Goal: Task Accomplishment & Management: Complete application form

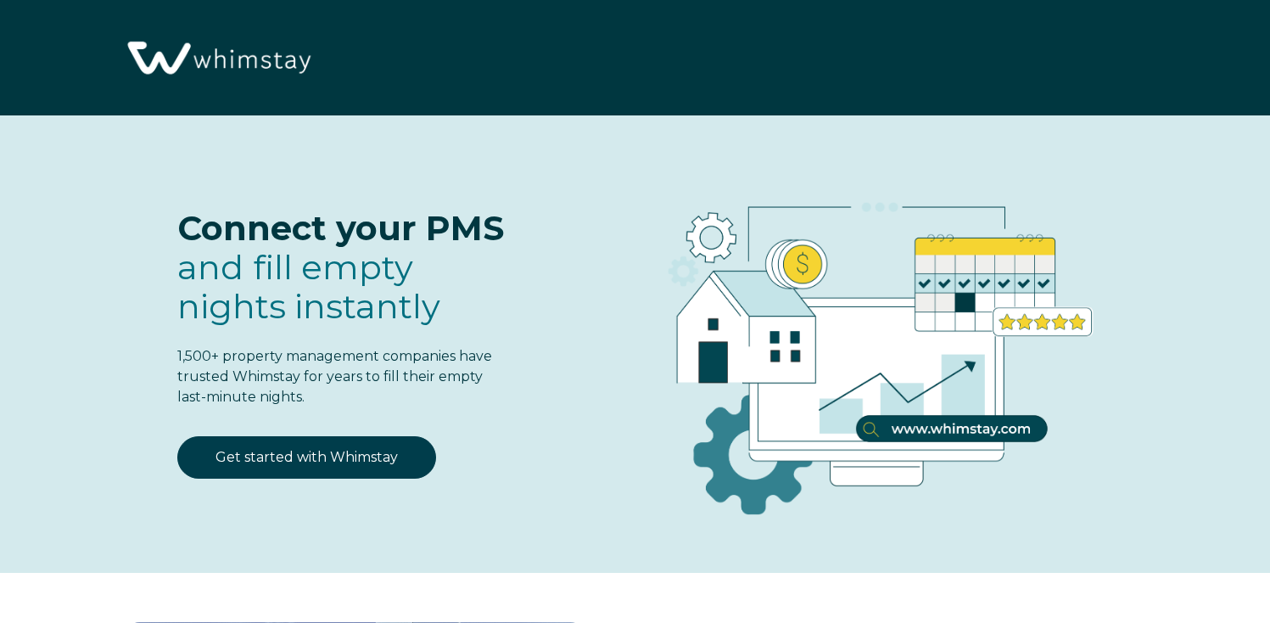
select select "US"
select select "Standard"
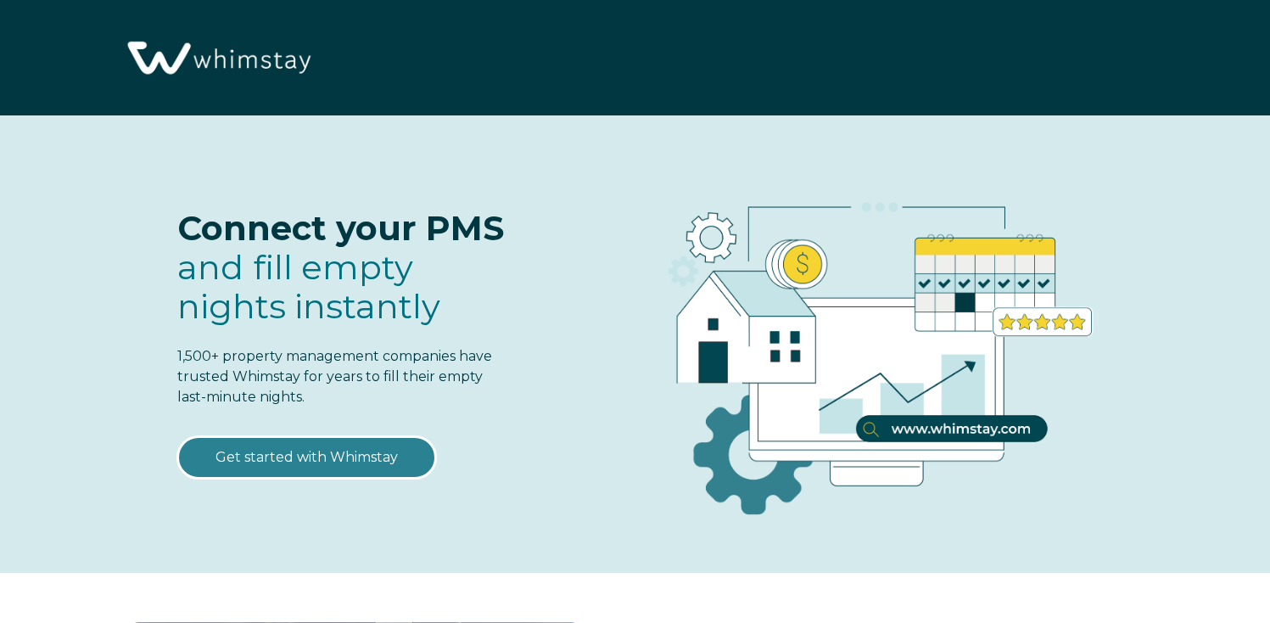
click at [328, 467] on link "Get started with Whimstay" at bounding box center [306, 457] width 259 height 42
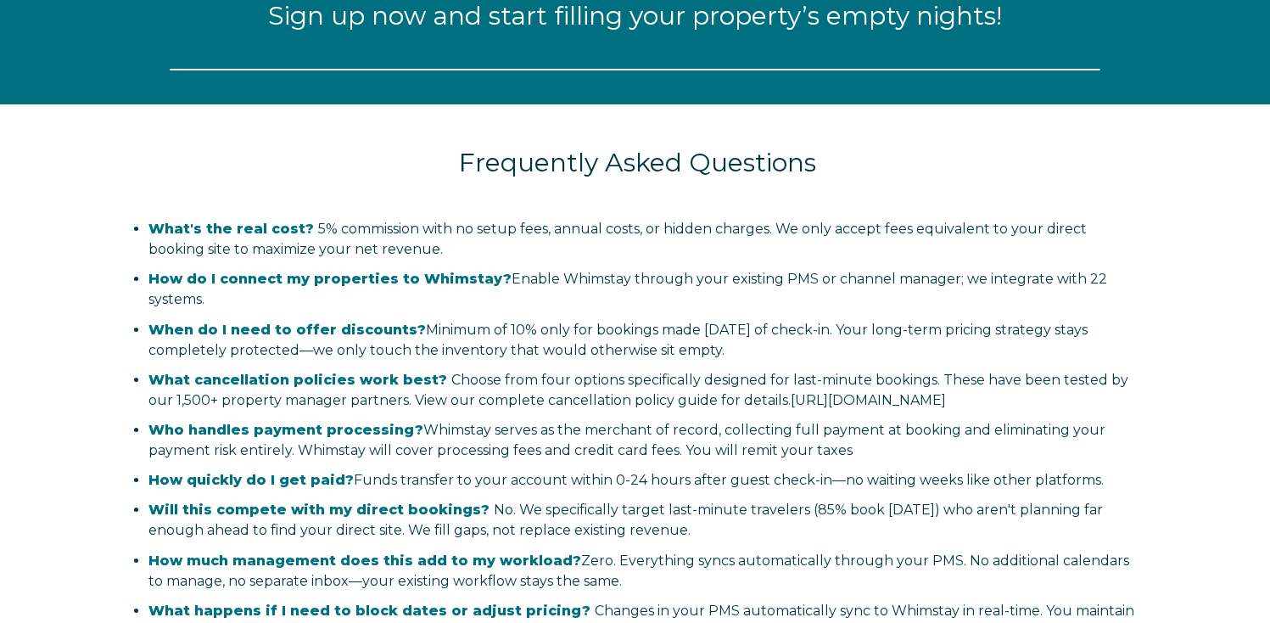
select select "US"
select select "Standard"
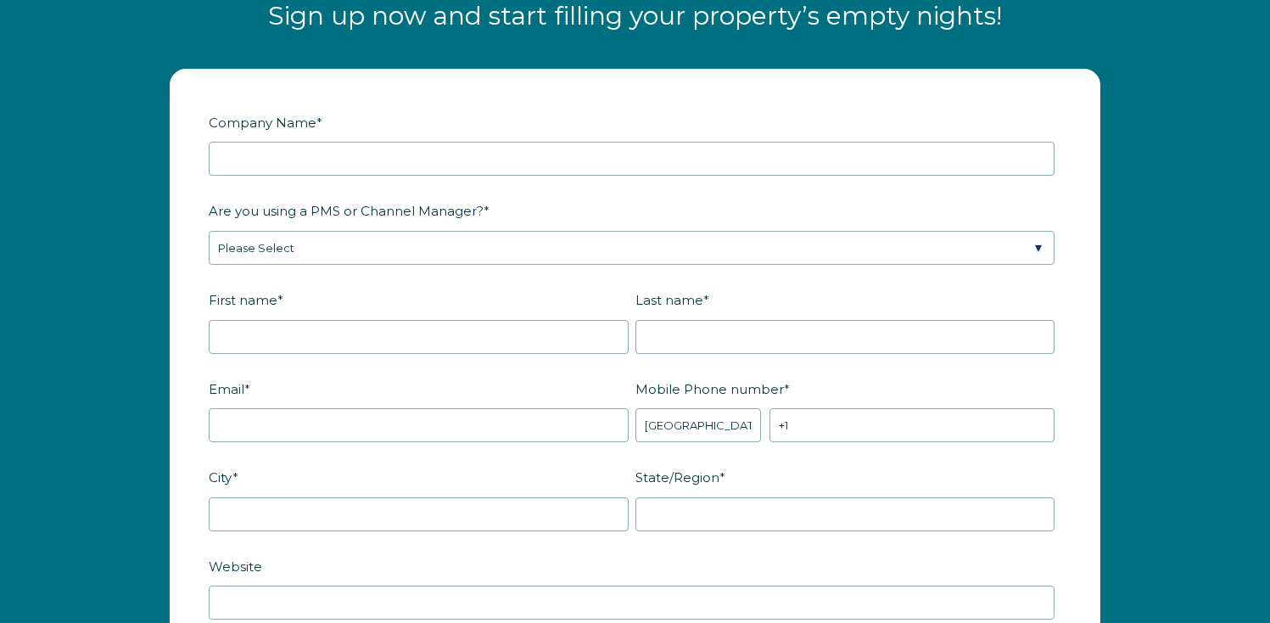
scroll to position [2078, 0]
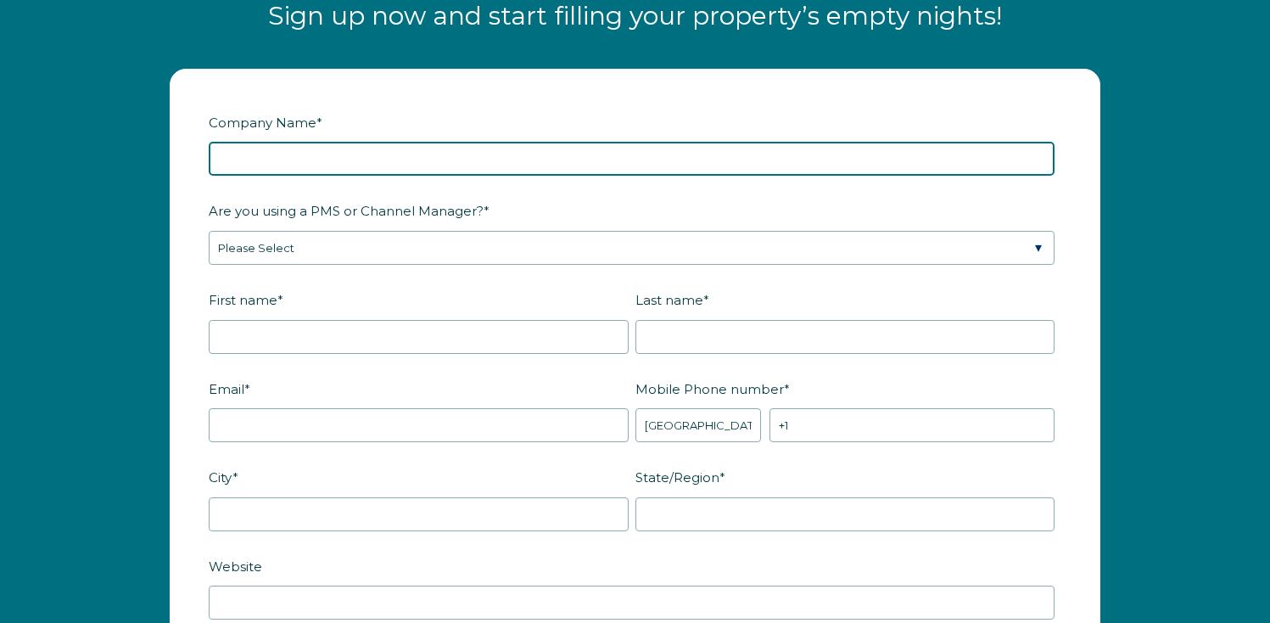
click at [395, 166] on input "Company Name *" at bounding box center [632, 159] width 846 height 34
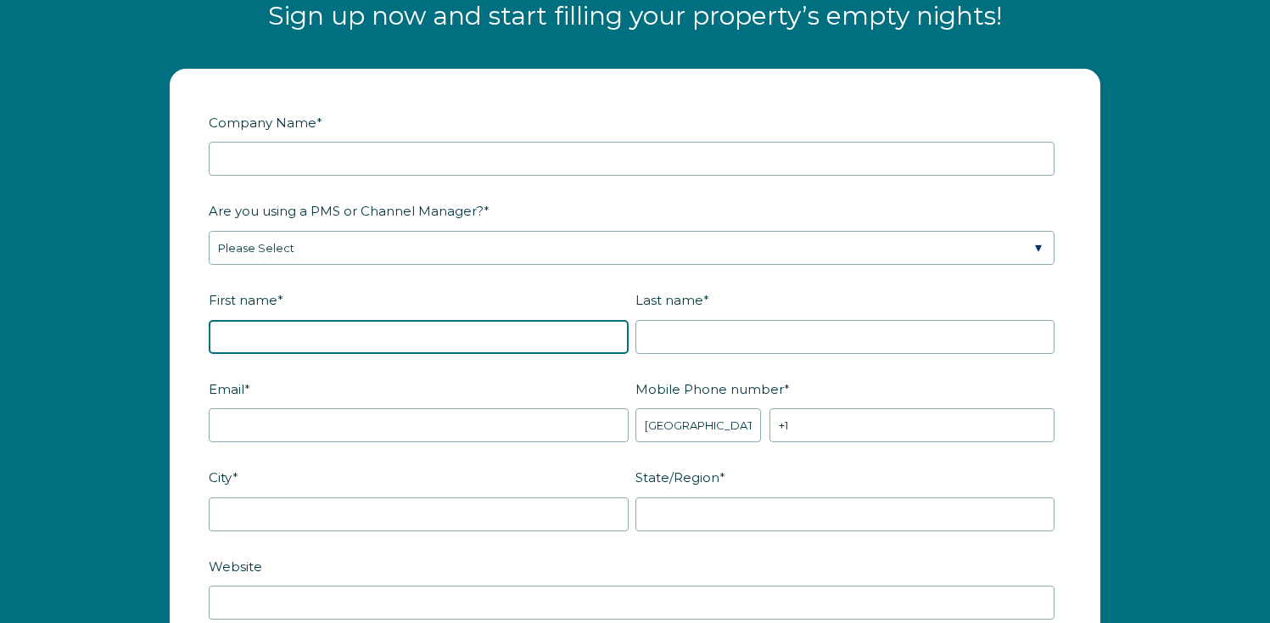
type input "[PERSON_NAME]"
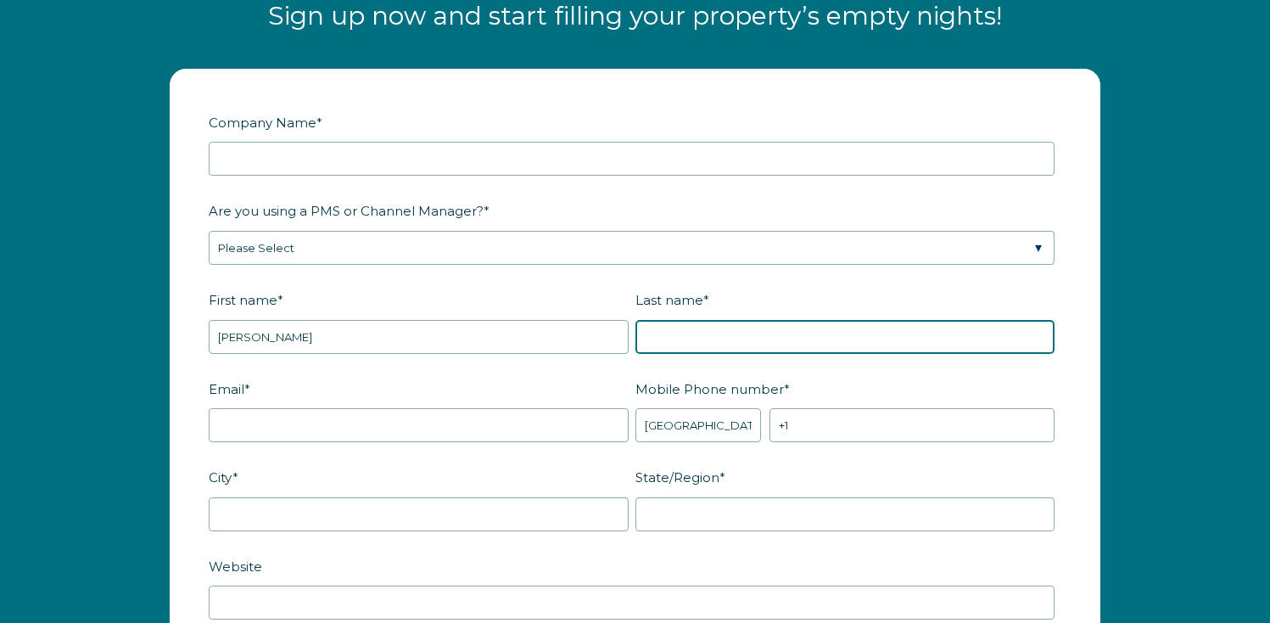
type input "[PERSON_NAME]"
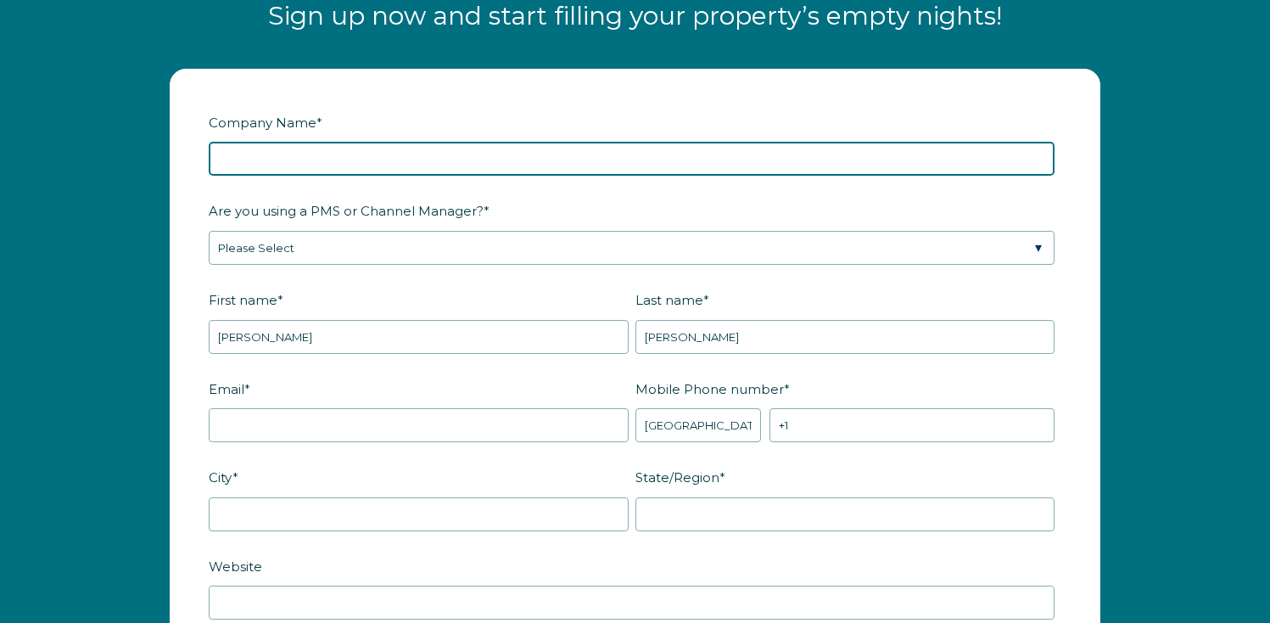
type input "iTrip [GEOGRAPHIC_DATA]"
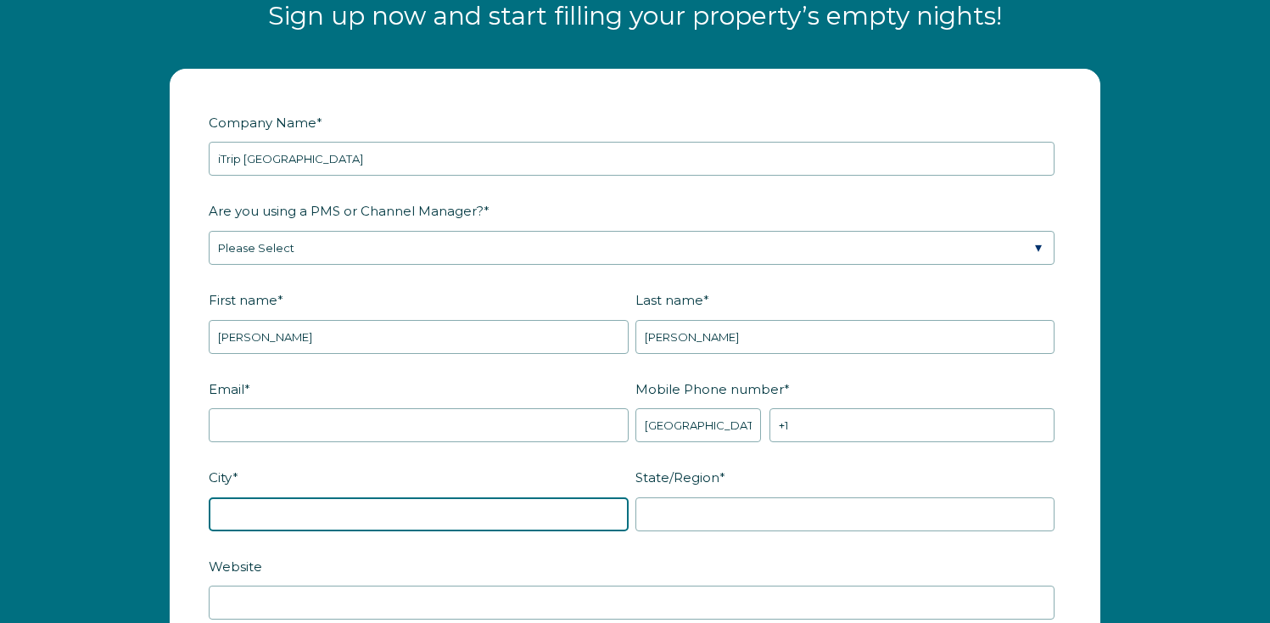
type input "[GEOGRAPHIC_DATA]"
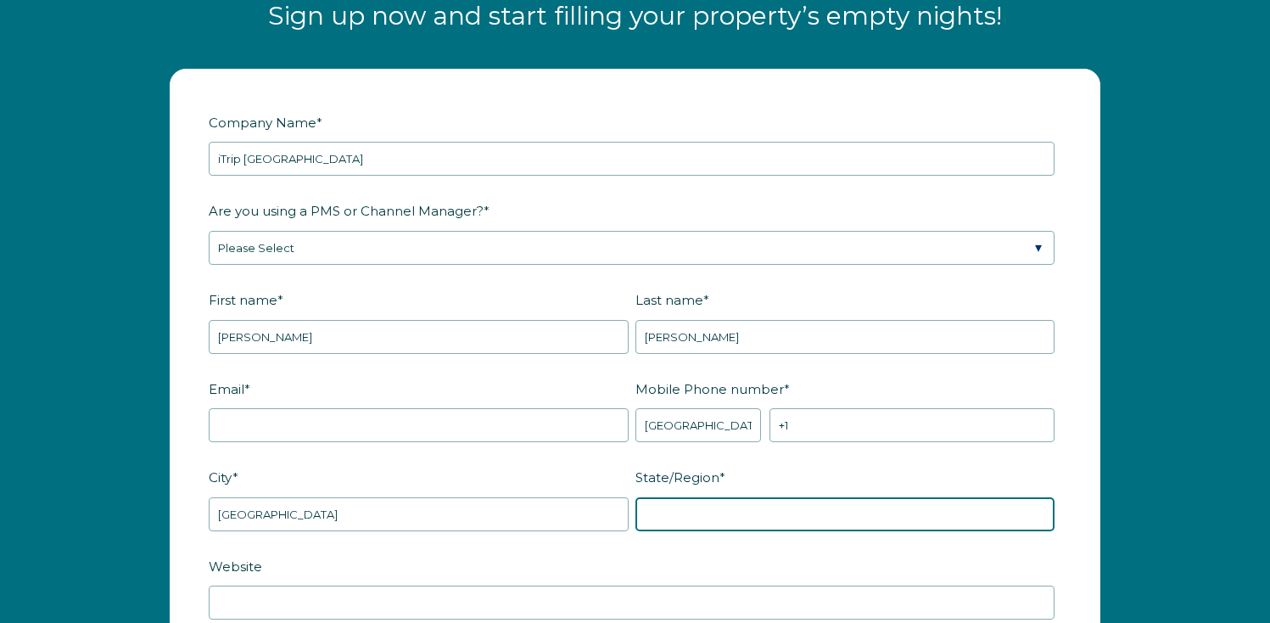
type input "FL"
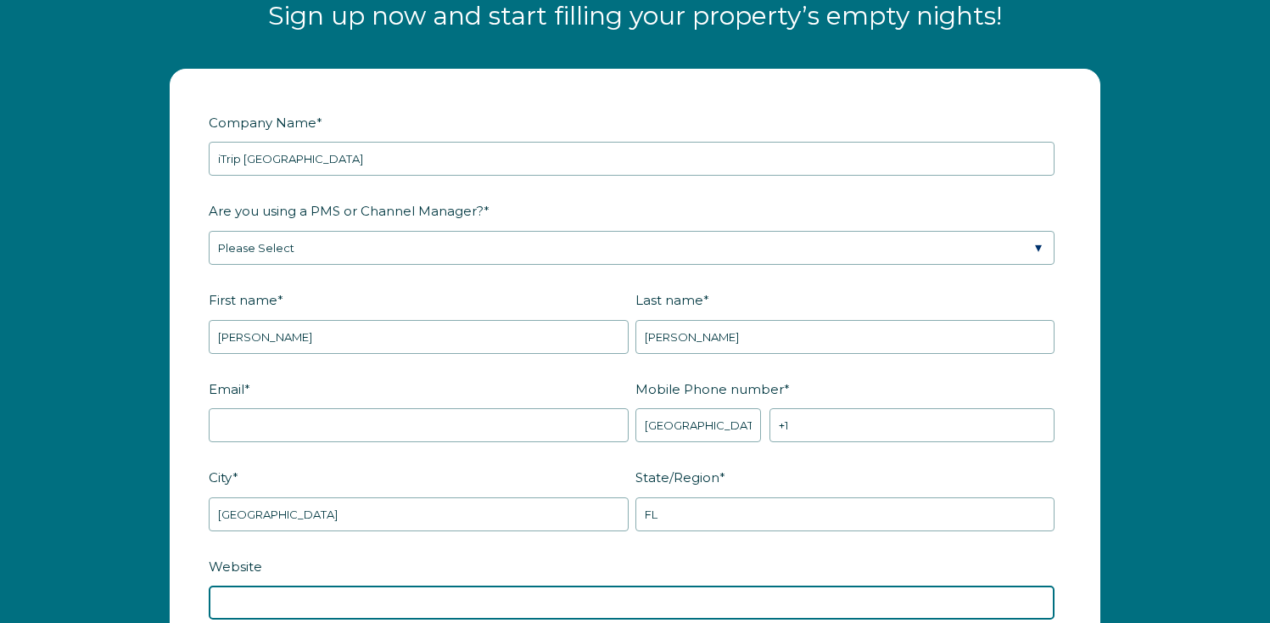
type input "[DOMAIN_NAME]"
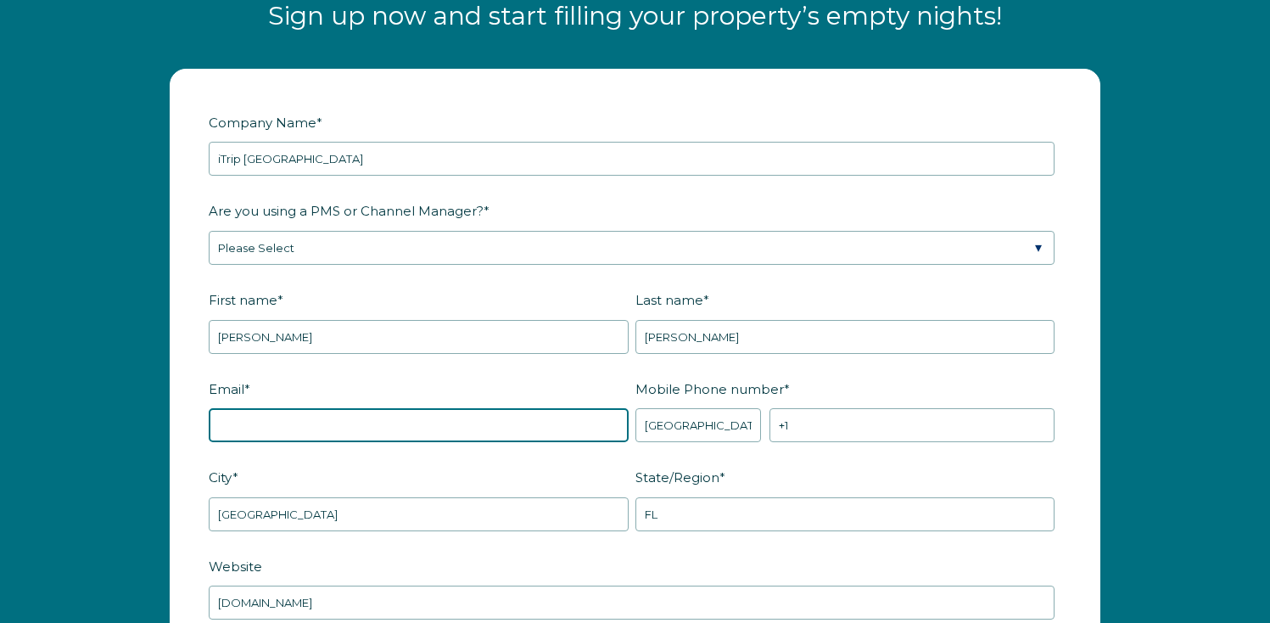
type input "[PERSON_NAME][EMAIL_ADDRESS][PERSON_NAME][DOMAIN_NAME]"
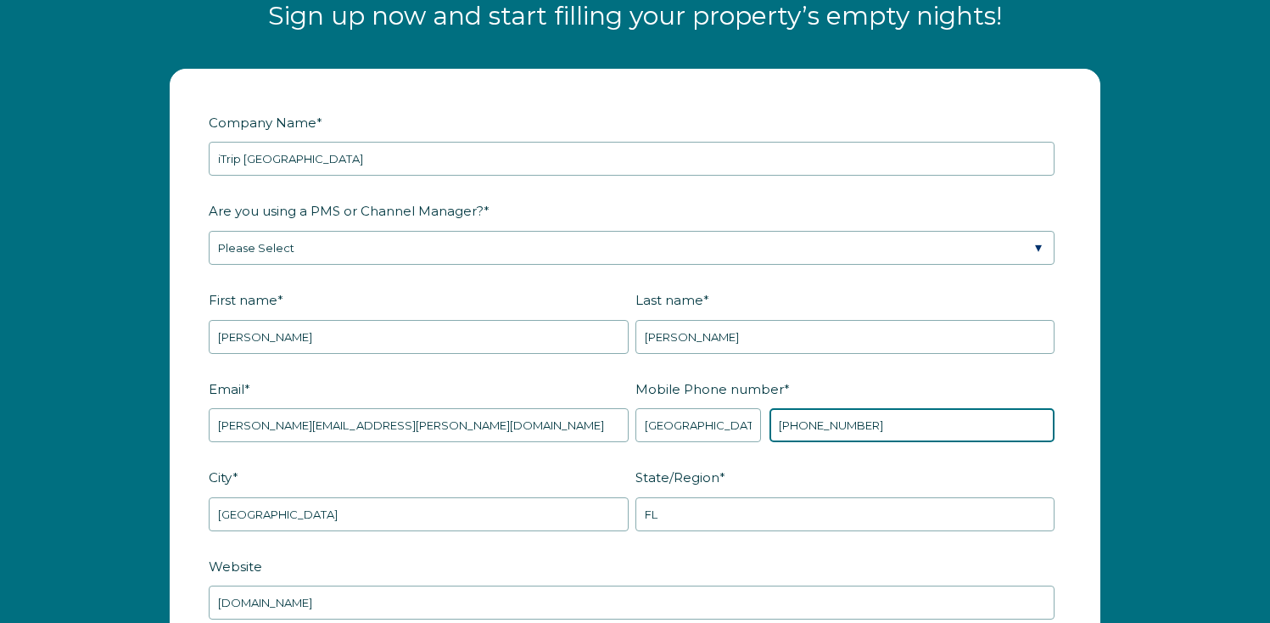
type input "[PHONE_NUMBER]"
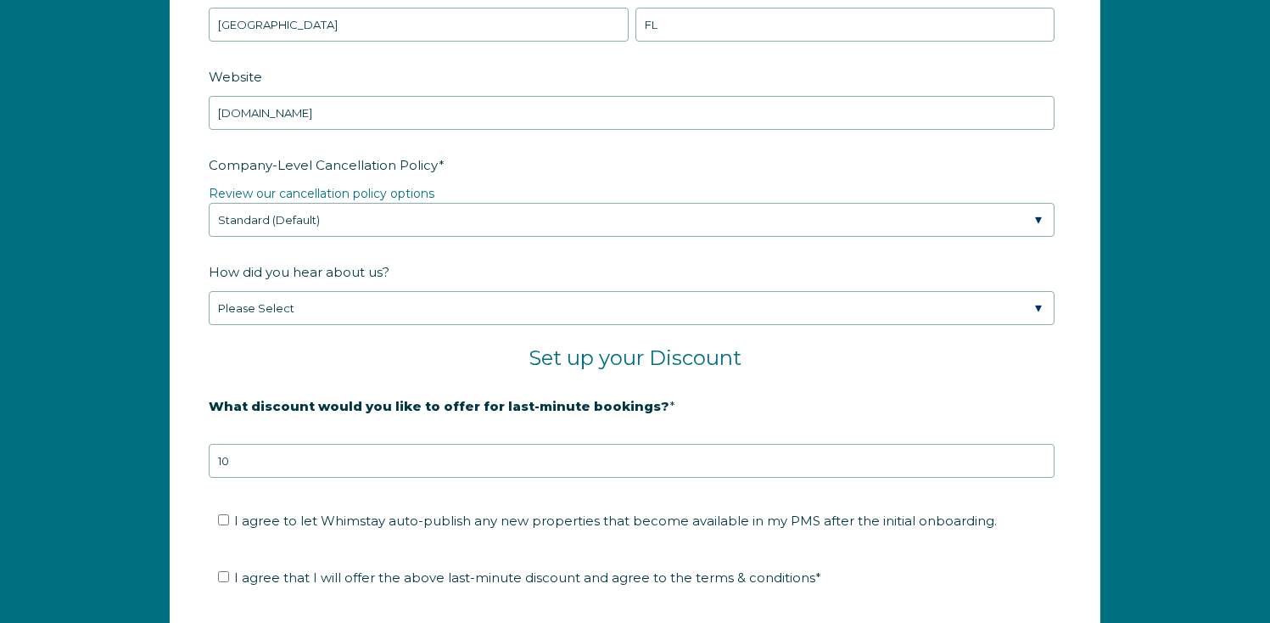
scroll to position [2569, 0]
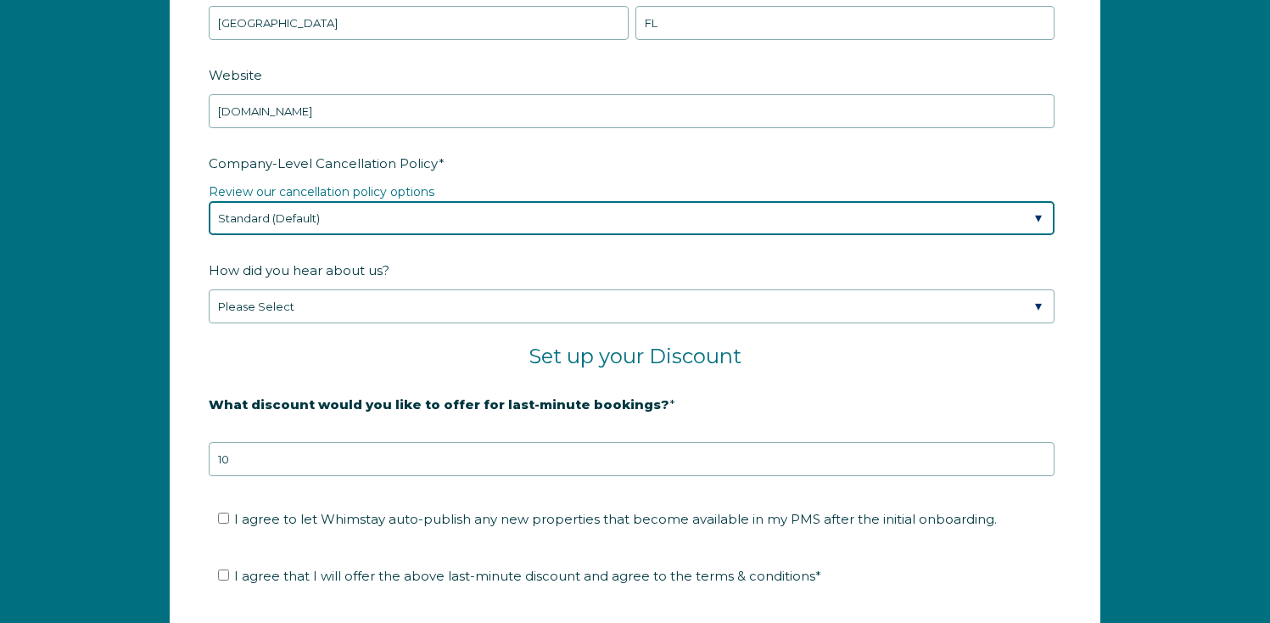
click at [351, 214] on select "Please Select Partial Standard (Default) Moderate Strict" at bounding box center [632, 218] width 846 height 34
select select "Strict"
click at [209, 201] on select "Please Select Partial Standard (Default) Moderate Strict" at bounding box center [632, 218] width 846 height 34
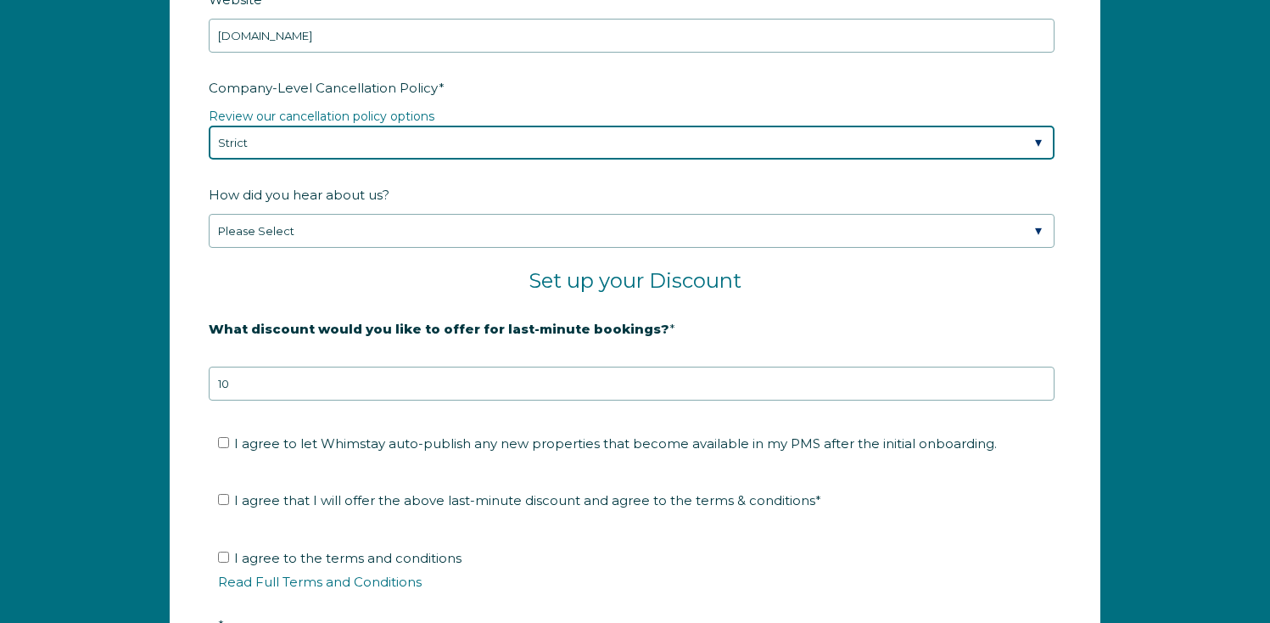
scroll to position [2646, 0]
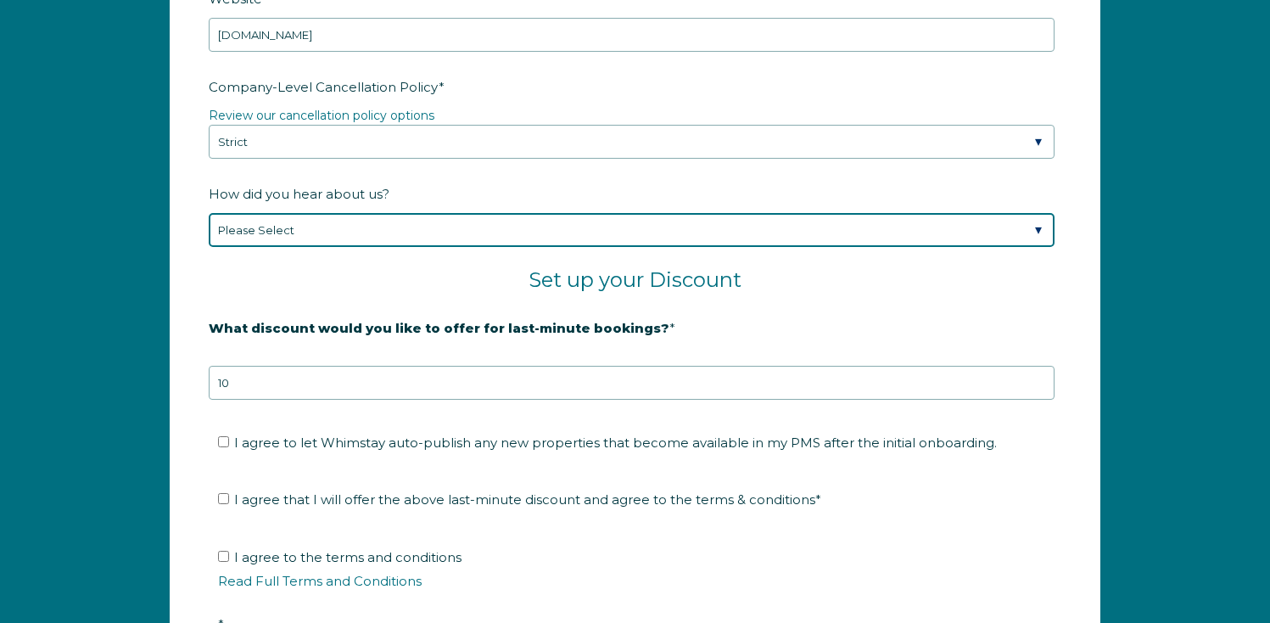
click at [278, 226] on select "Please Select Found Whimstay through a Google search Spoke to a Whimstay salesp…" at bounding box center [632, 230] width 846 height 34
select select "Marketing Email"
click at [209, 213] on select "Please Select Found Whimstay through a Google search Spoke to a Whimstay salesp…" at bounding box center [632, 230] width 846 height 34
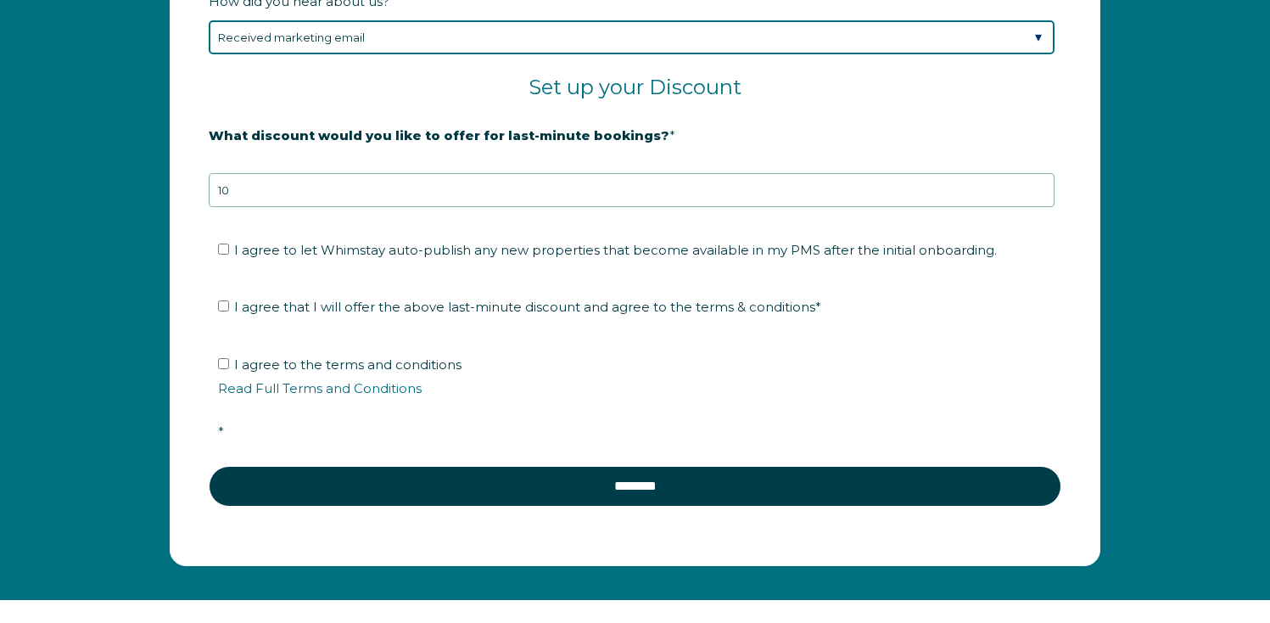
scroll to position [2844, 0]
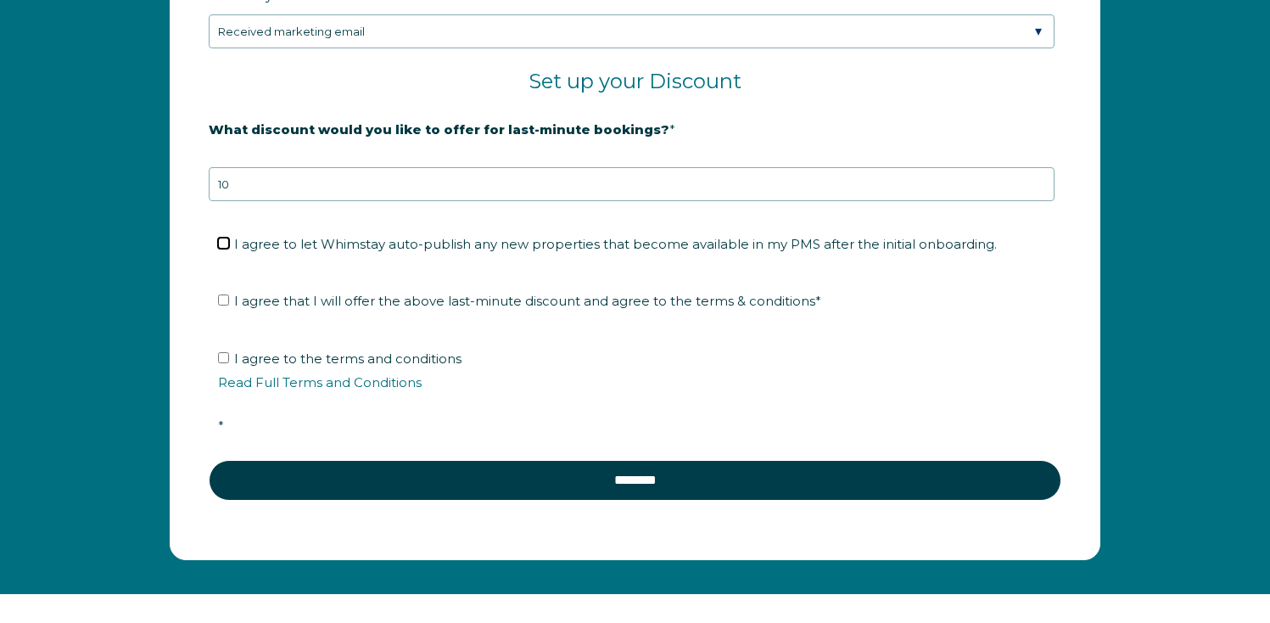
click at [225, 240] on input "I agree to let Whimstay auto-publish any new properties that become available i…" at bounding box center [223, 243] width 11 height 11
checkbox input "true"
click at [224, 284] on fieldset "I agree that I will offer the above last-minute discount and agree to the terms…" at bounding box center [635, 306] width 853 height 57
drag, startPoint x: 226, startPoint y: 299, endPoint x: 228, endPoint y: 327, distance: 28.0
click at [226, 302] on input "I agree that I will offer the above last-minute discount and agree to the terms…" at bounding box center [223, 299] width 11 height 11
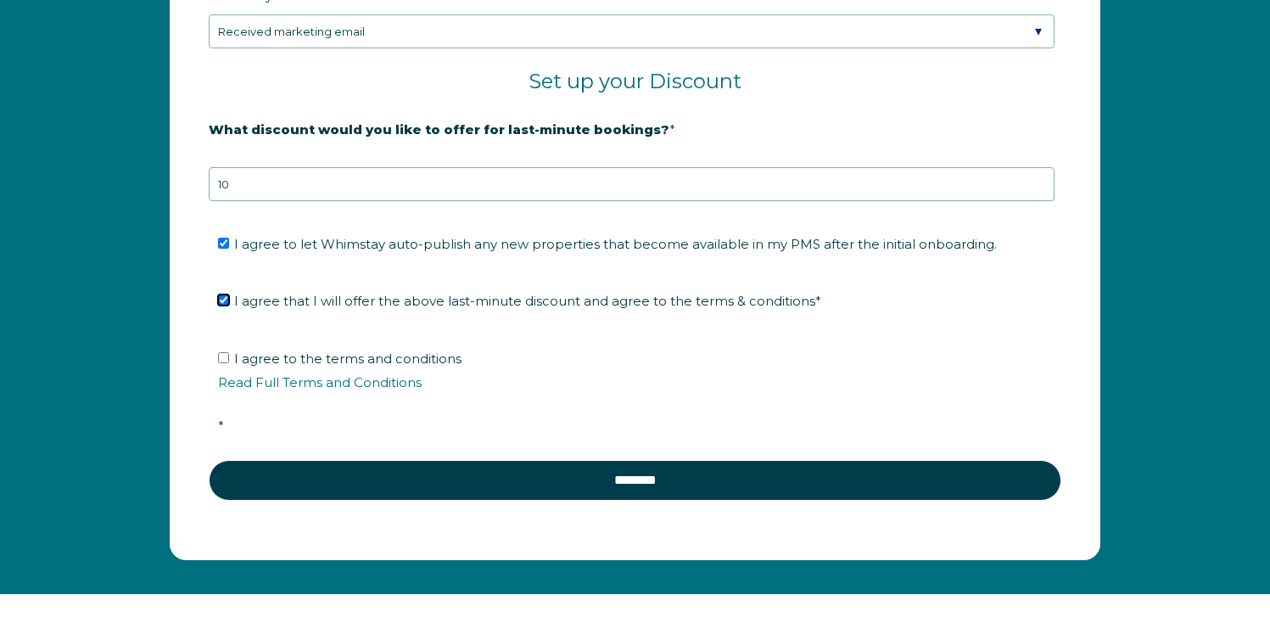
checkbox input "true"
click at [225, 359] on input "I agree to the terms and conditions Read Full Terms and Conditions *" at bounding box center [223, 357] width 11 height 11
checkbox input "true"
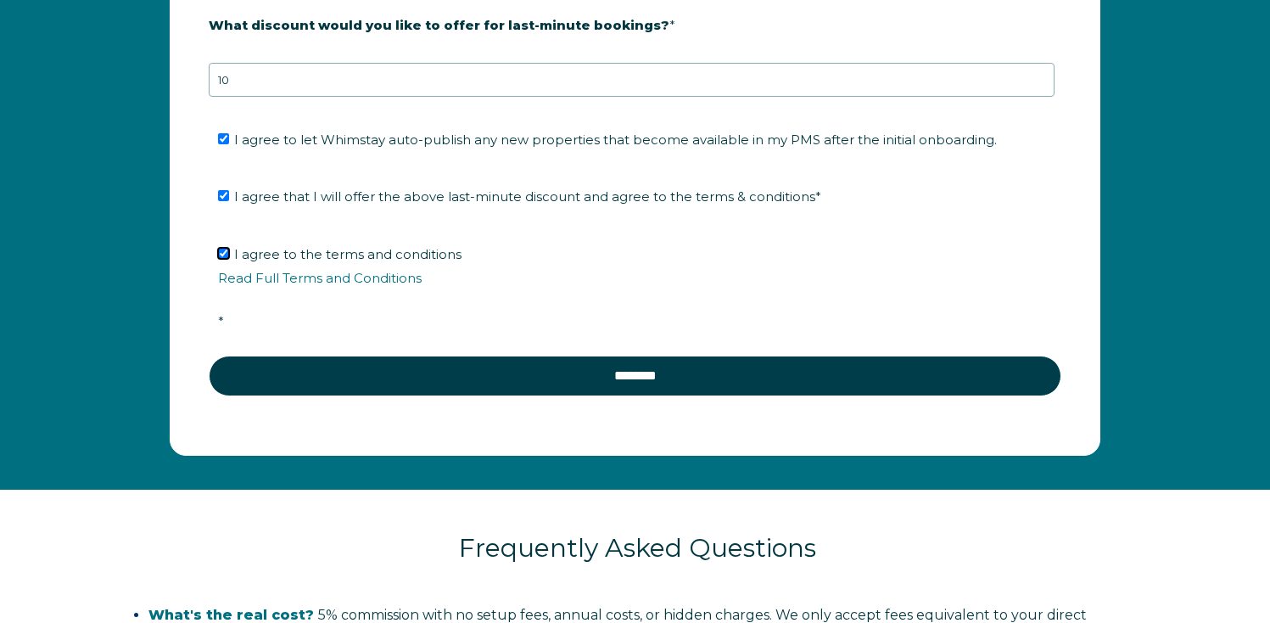
scroll to position [2962, 0]
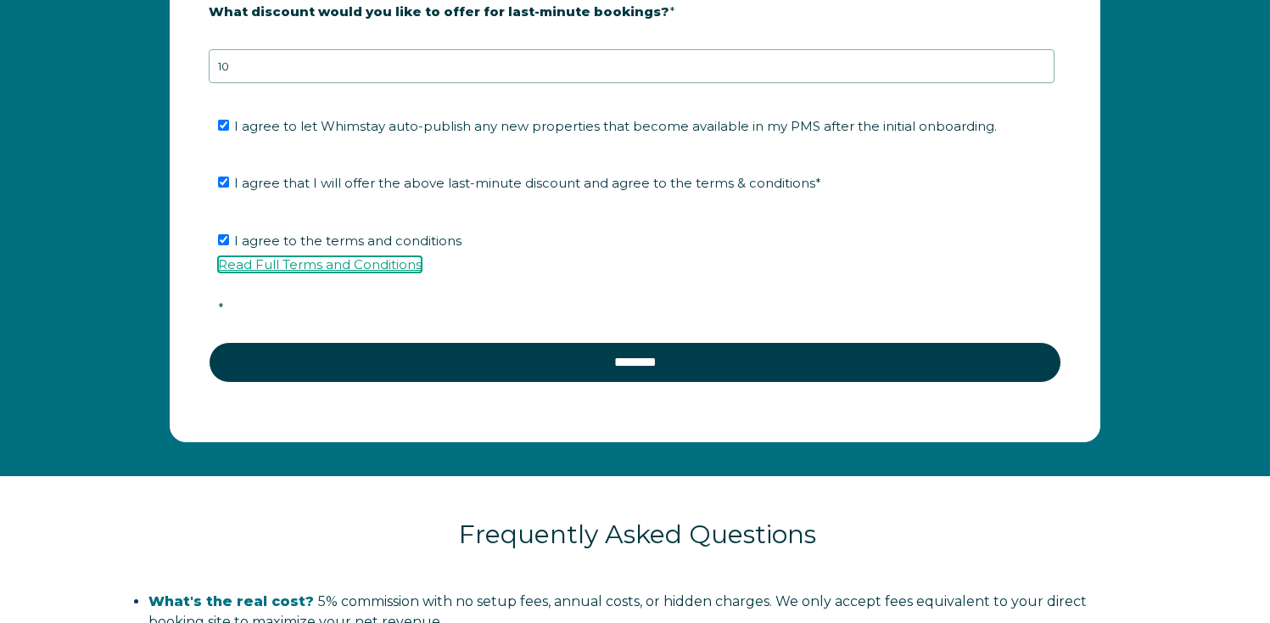
click at [256, 260] on link "Read Full Terms and Conditions" at bounding box center [320, 264] width 204 height 16
